Goal: Task Accomplishment & Management: Manage account settings

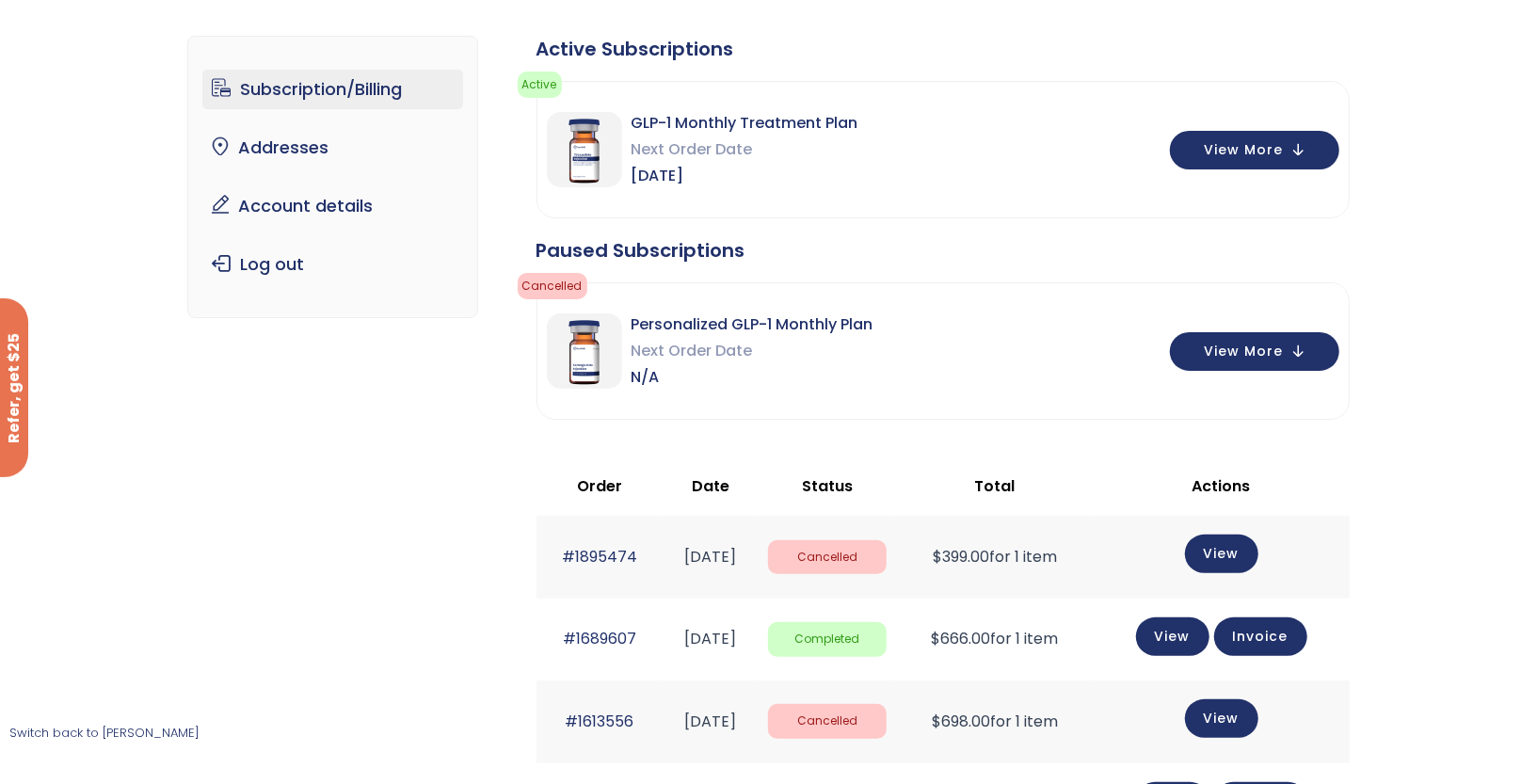
scroll to position [122, 0]
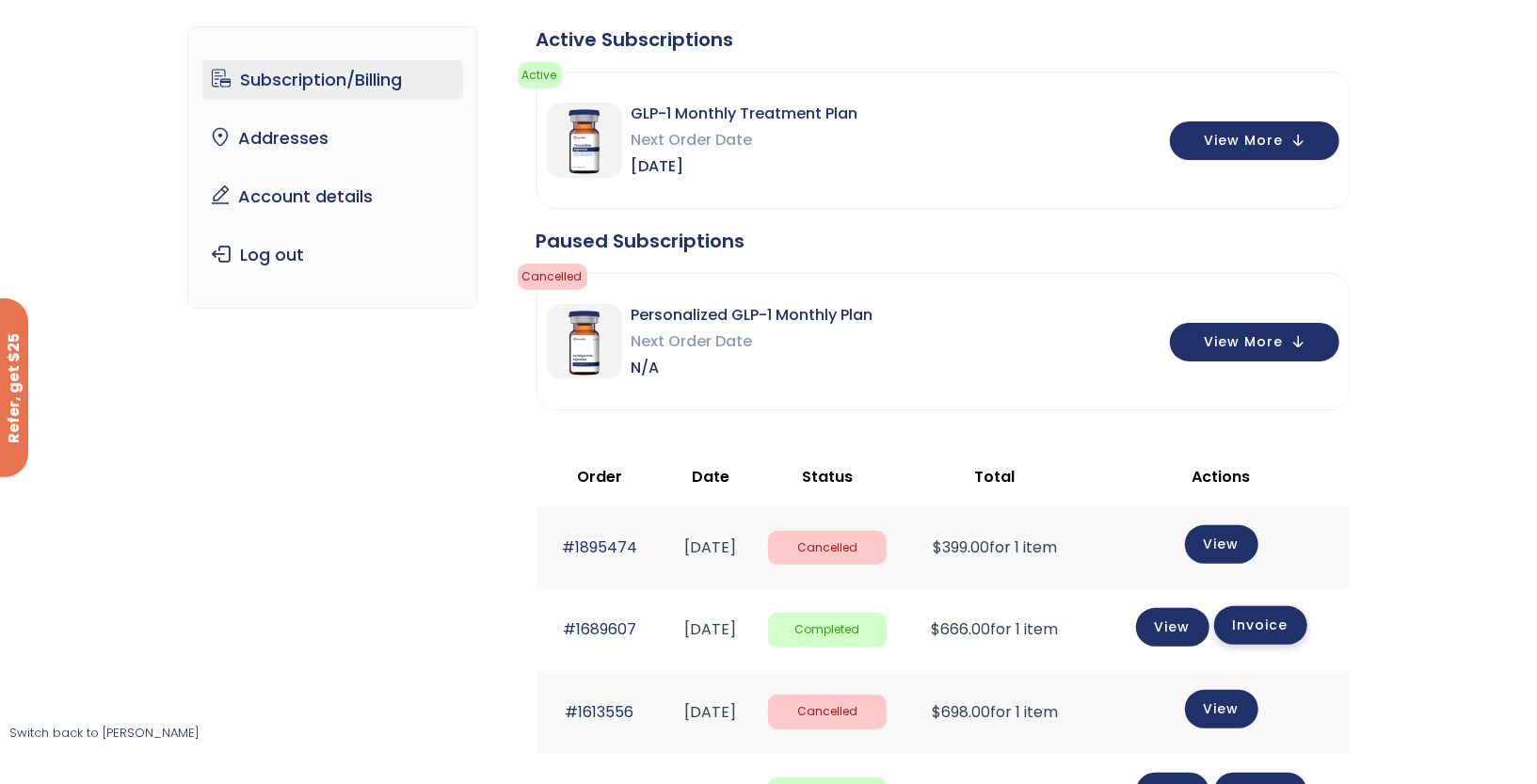
click at [1293, 619] on link "Invoice" at bounding box center [1260, 625] width 93 height 39
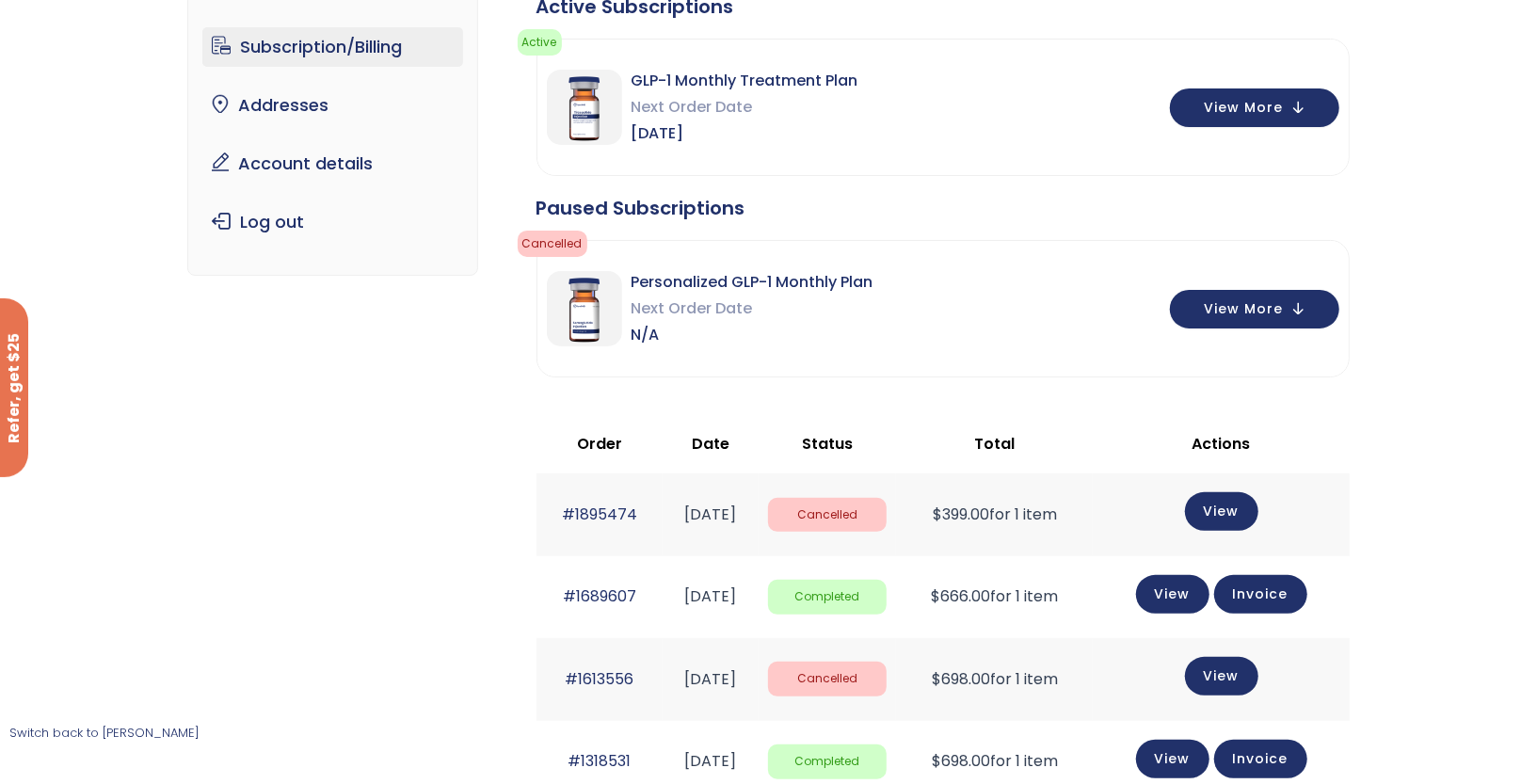
scroll to position [157, 0]
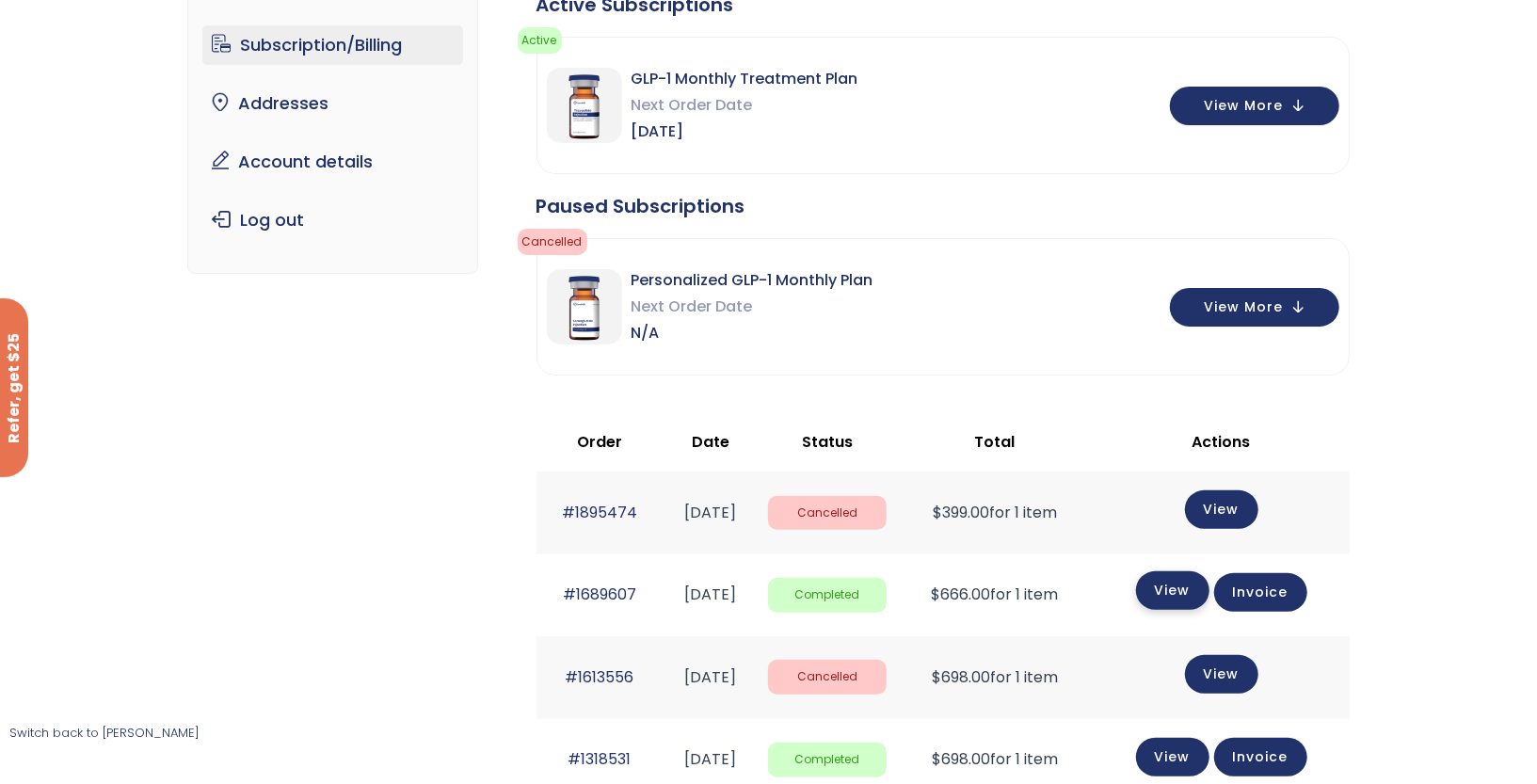
click at [1178, 598] on link "View" at bounding box center [1173, 590] width 74 height 39
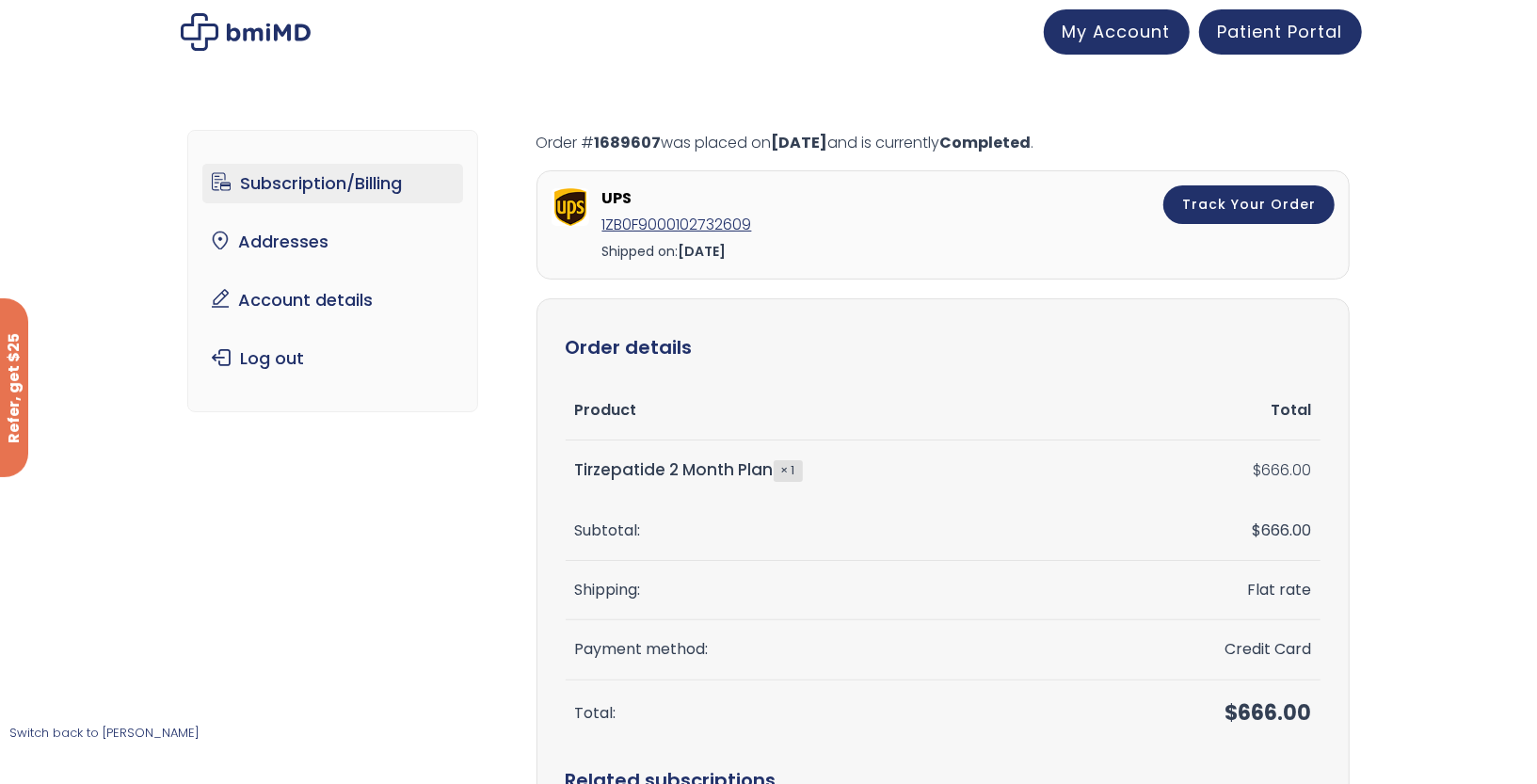
click at [309, 188] on link "Subscription/Billing" at bounding box center [333, 183] width 261 height 40
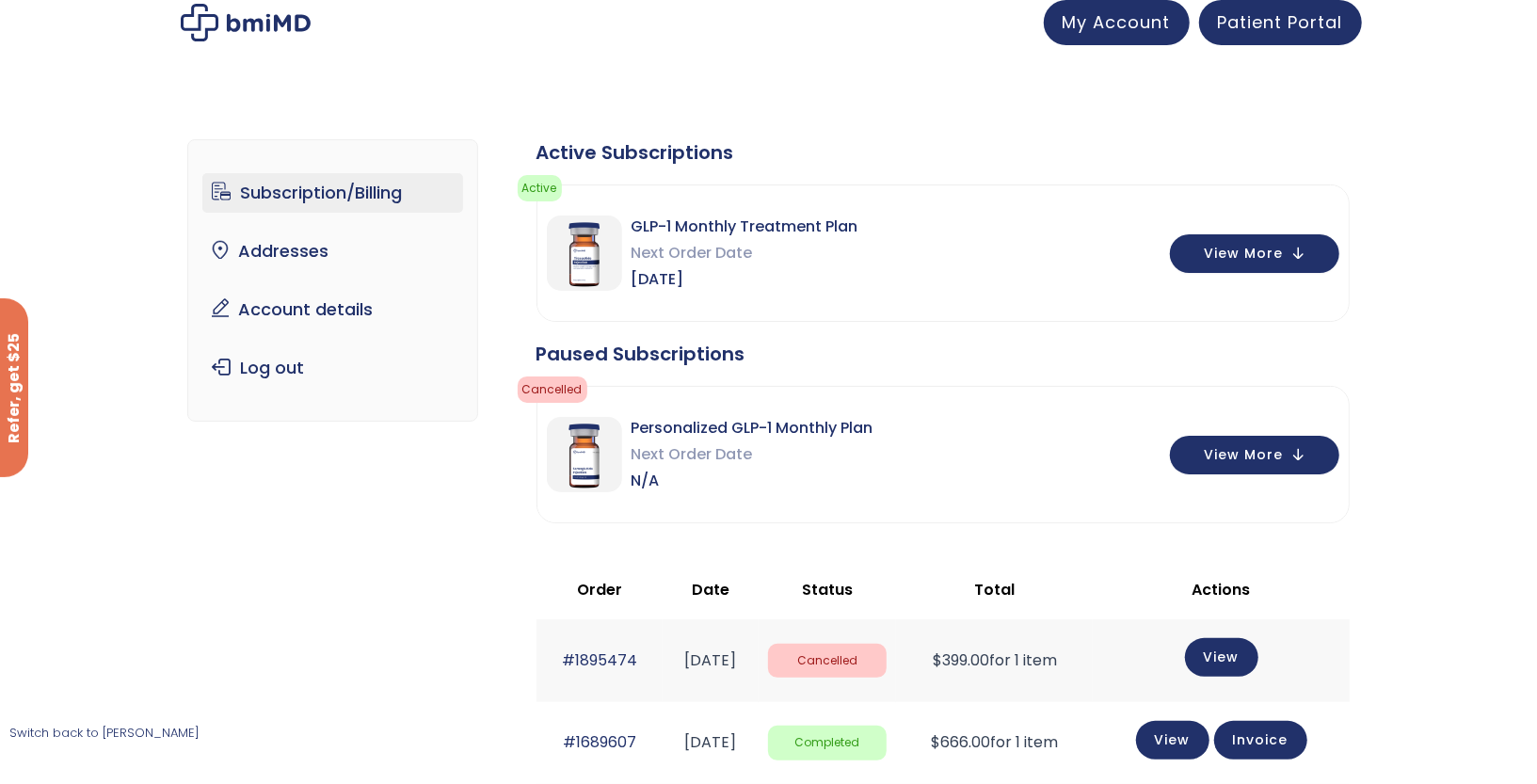
scroll to position [13, 0]
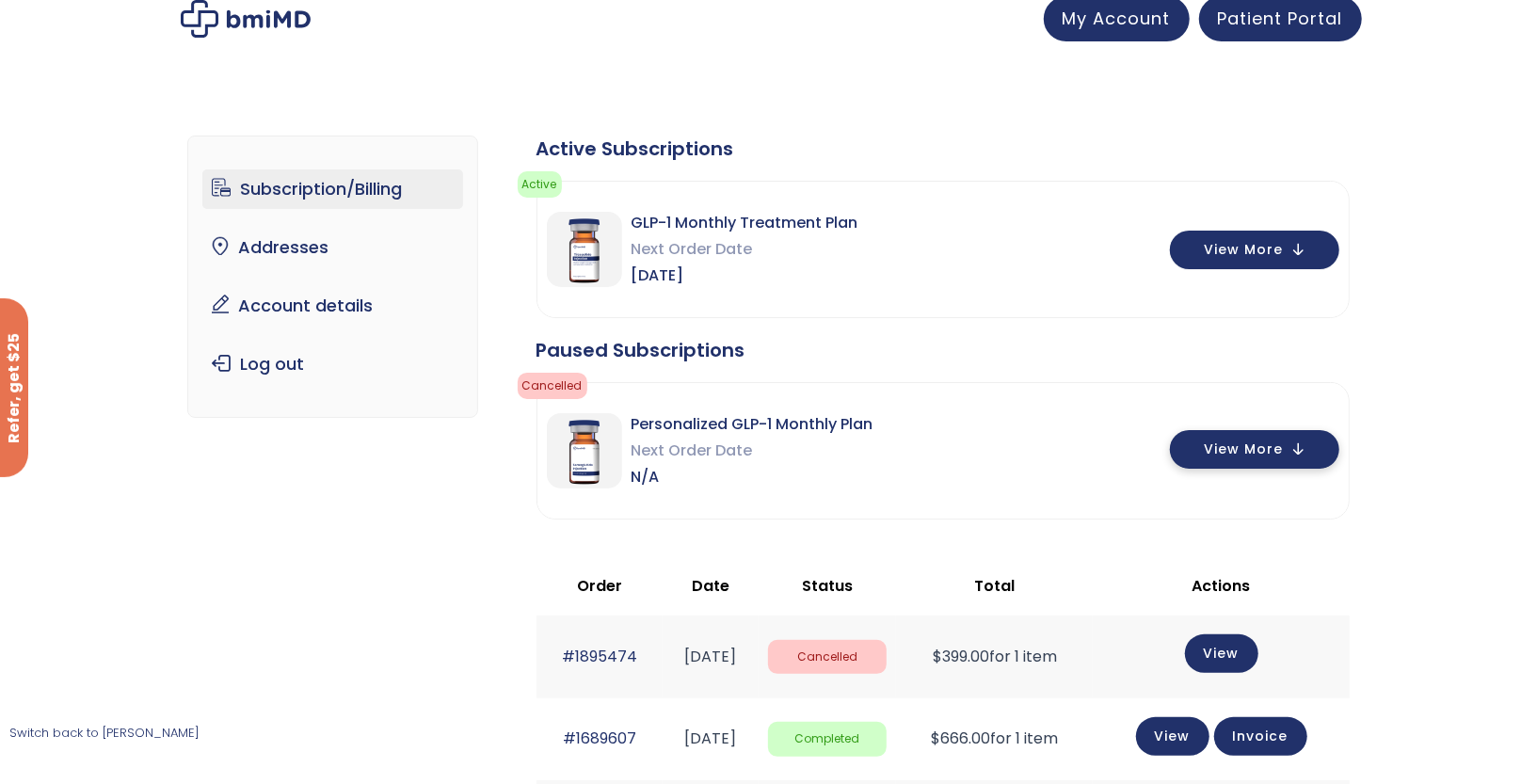
click at [1237, 450] on span "View More" at bounding box center [1244, 449] width 79 height 12
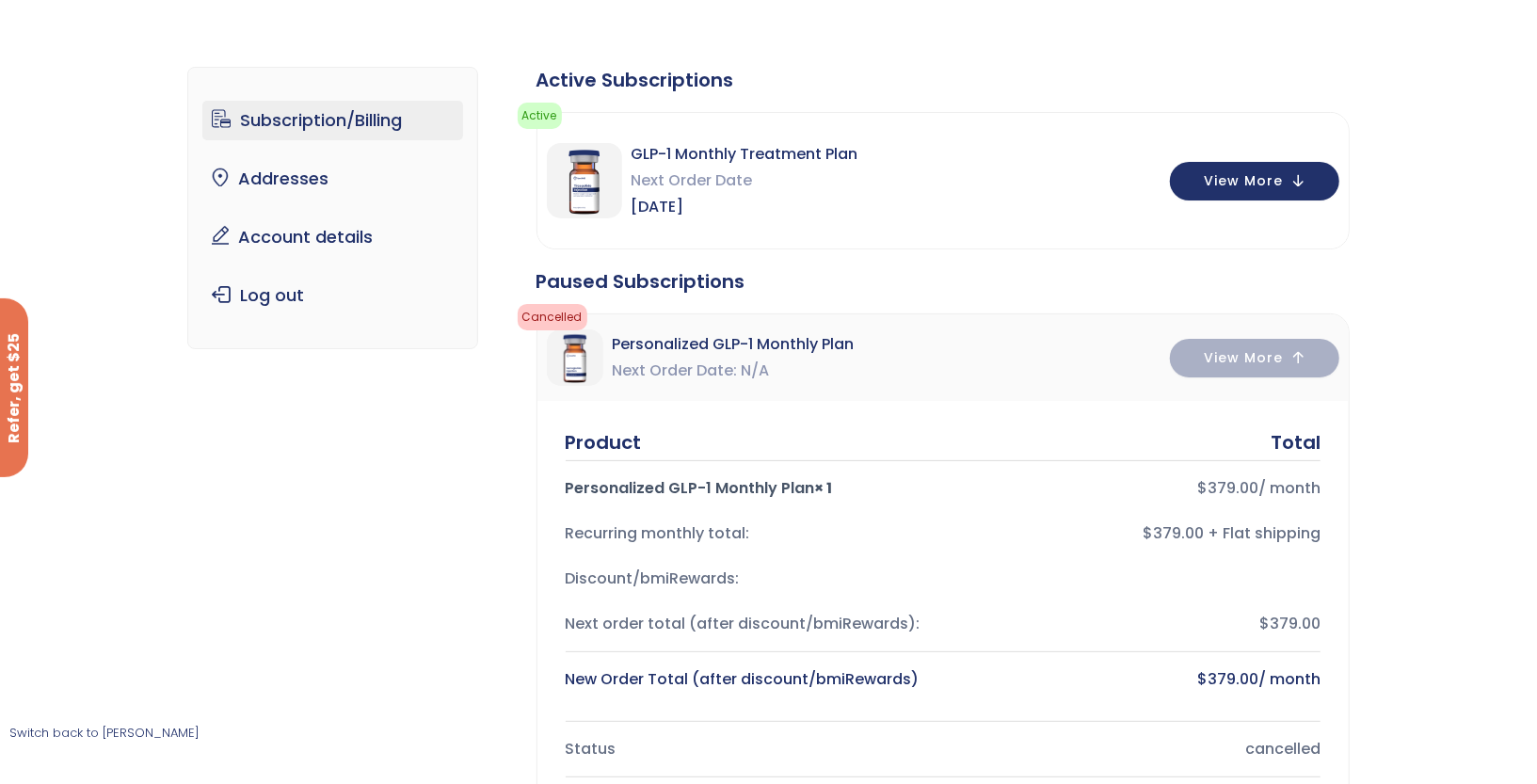
scroll to position [80, 0]
click at [1254, 185] on span "View More" at bounding box center [1244, 181] width 79 height 12
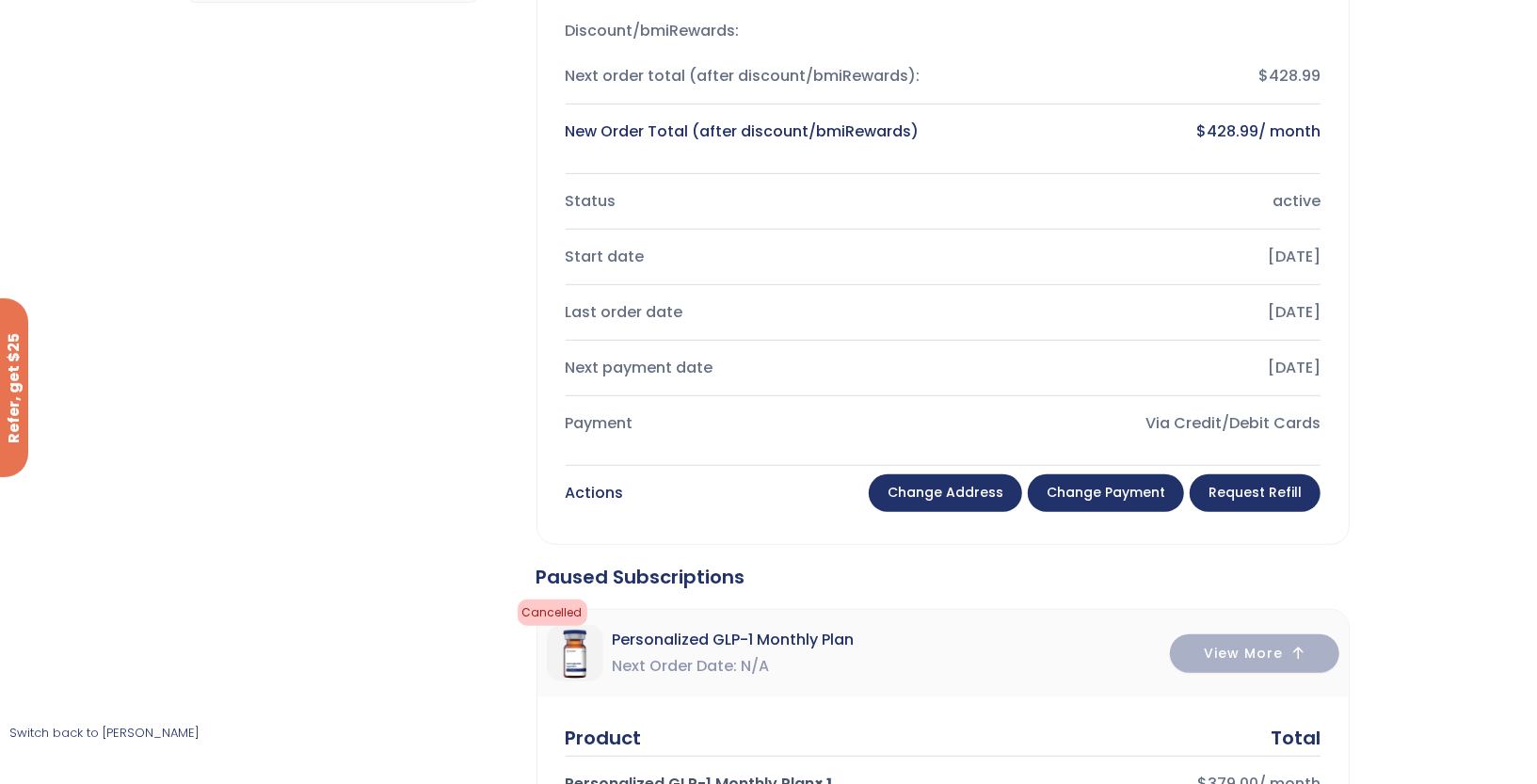
scroll to position [427, 0]
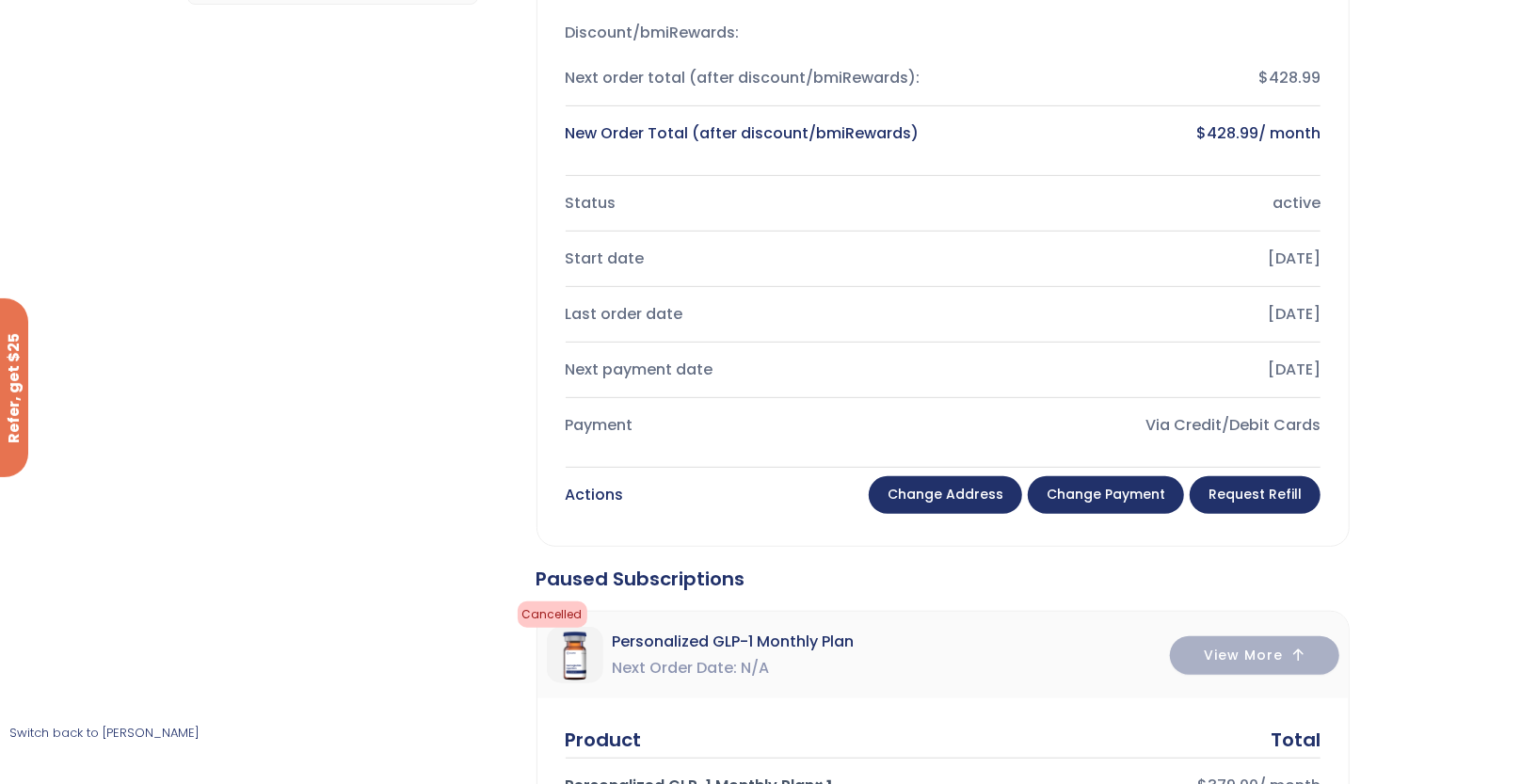
click at [1077, 490] on link "Change payment" at bounding box center [1105, 495] width 156 height 38
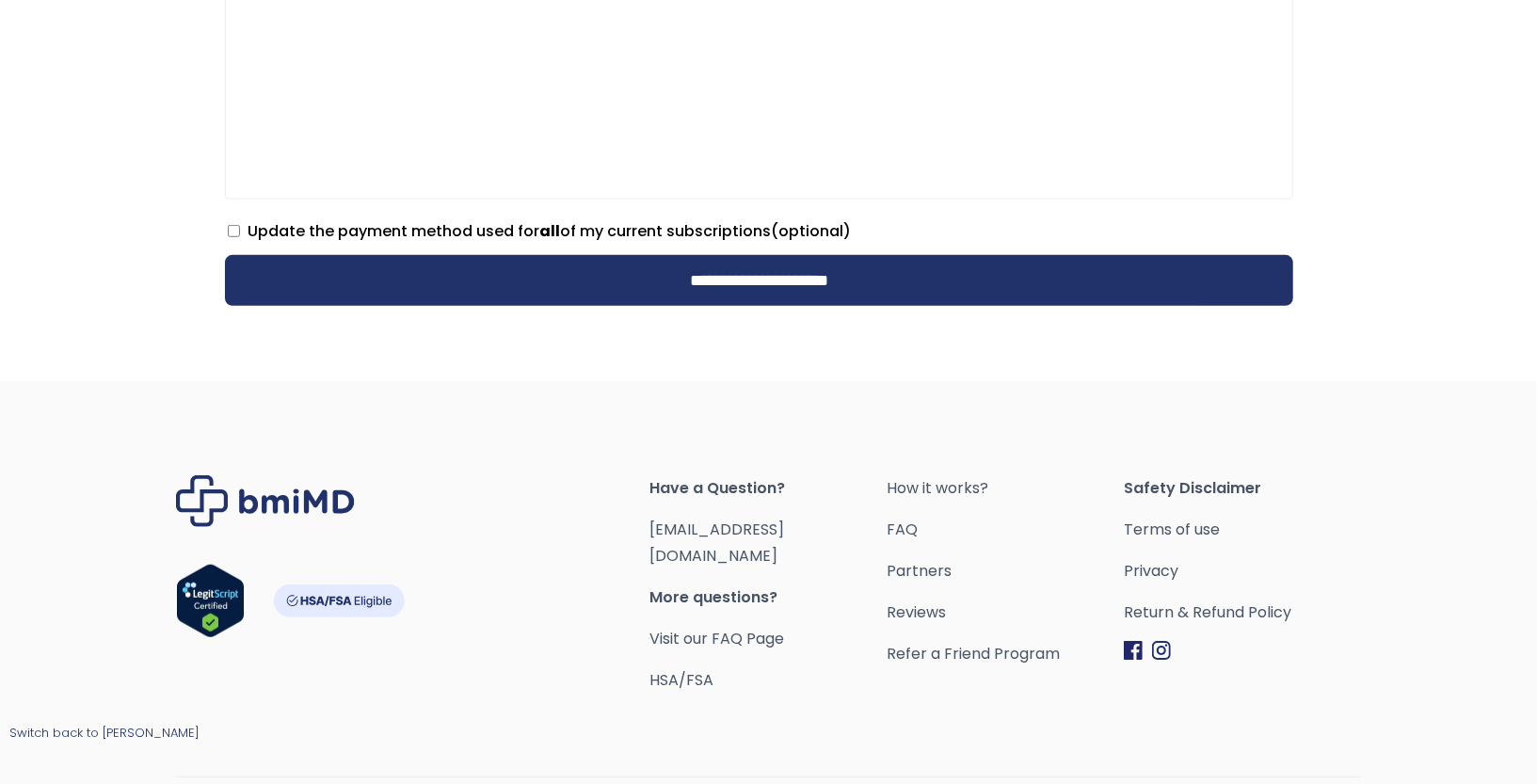
scroll to position [741, 0]
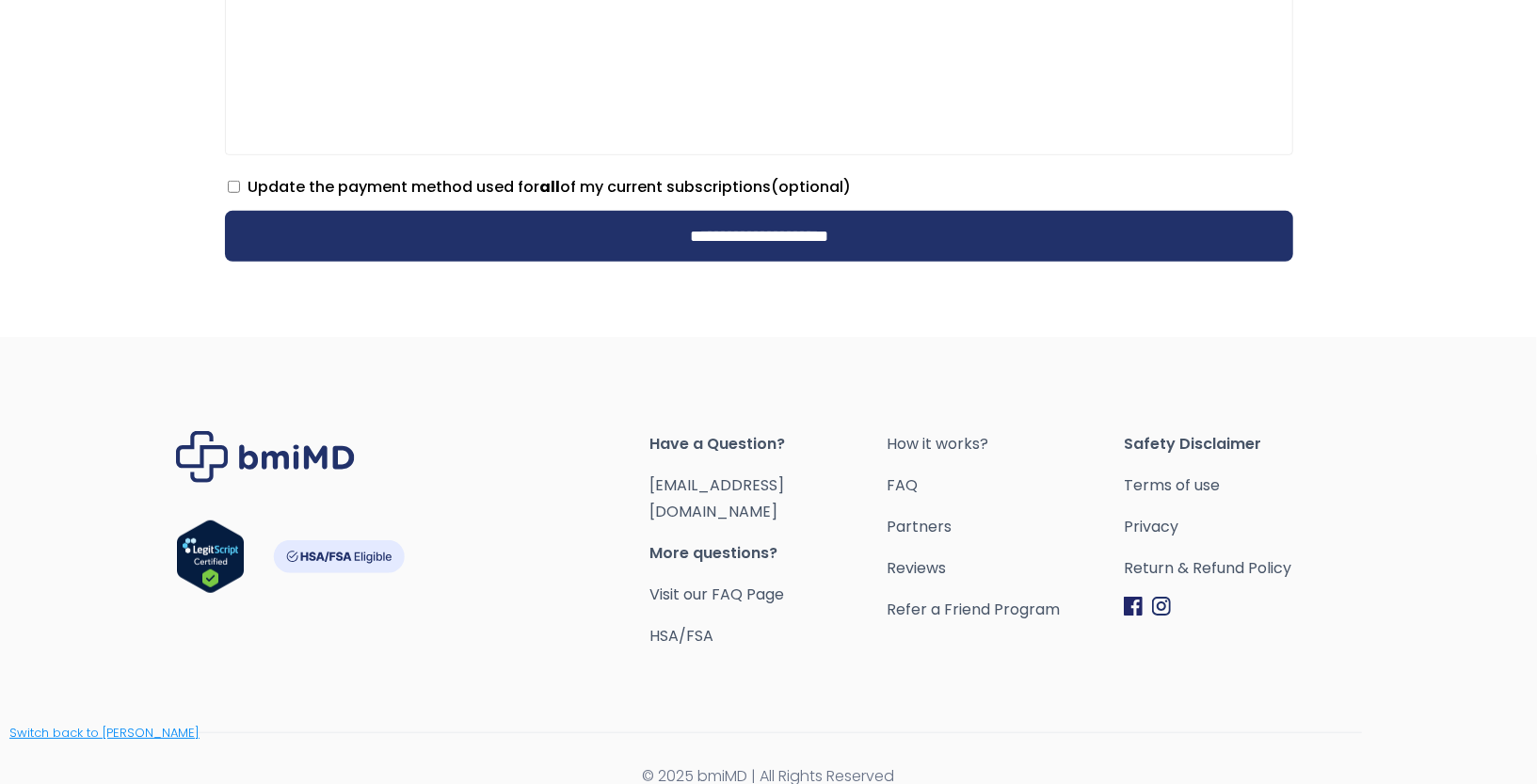
click at [146, 739] on link "Switch back to [PERSON_NAME]" at bounding box center [104, 732] width 190 height 18
